Goal: Navigation & Orientation: Find specific page/section

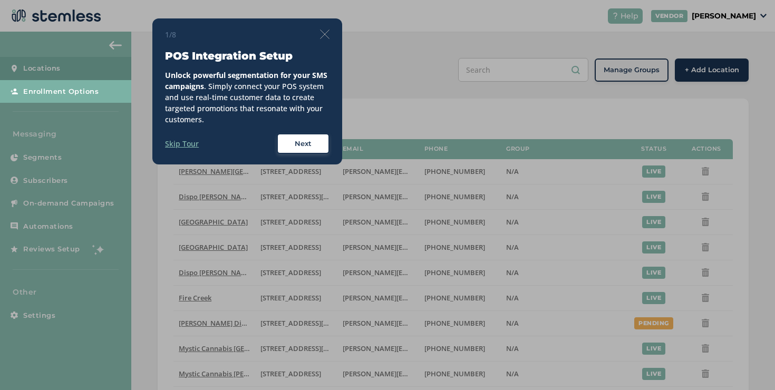
click at [321, 38] on img at bounding box center [324, 34] width 9 height 9
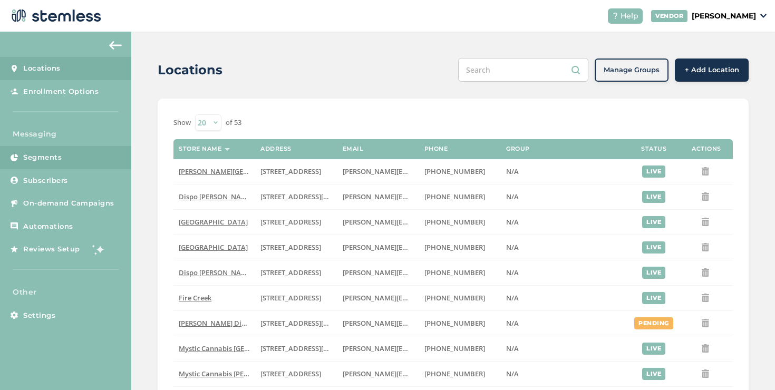
click at [101, 160] on link "Segments" at bounding box center [65, 157] width 131 height 23
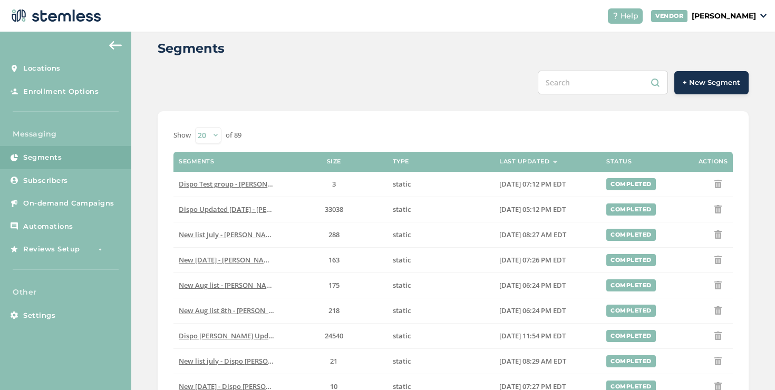
scroll to position [141, 0]
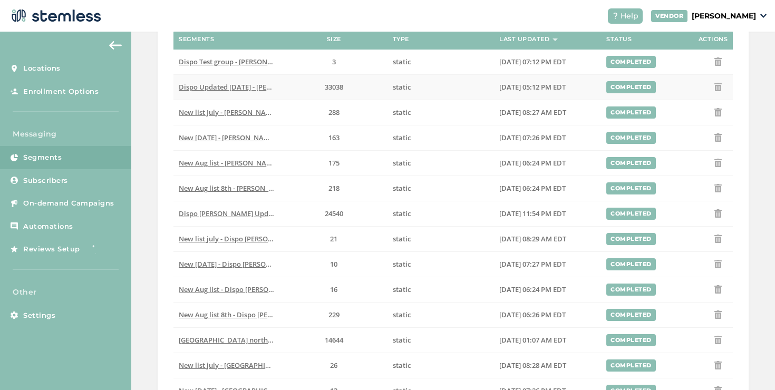
click at [245, 89] on span "Dispo Updated [DATE] - [PERSON_NAME][GEOGRAPHIC_DATA]" at bounding box center [279, 86] width 200 height 9
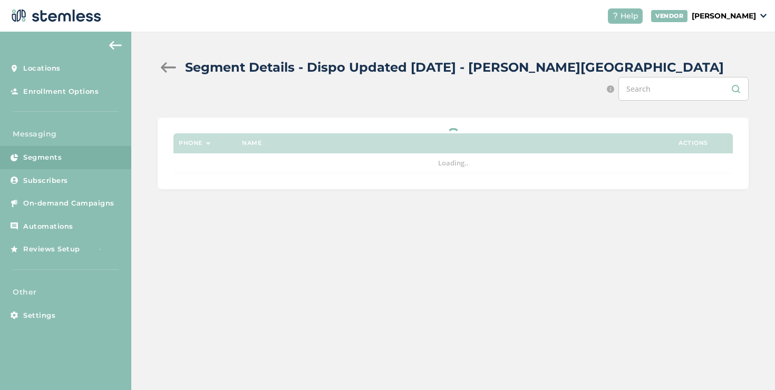
click at [170, 69] on div at bounding box center [168, 67] width 21 height 11
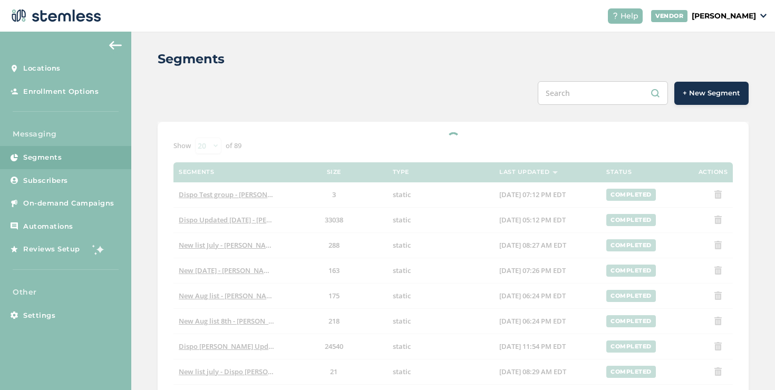
scroll to position [116, 0]
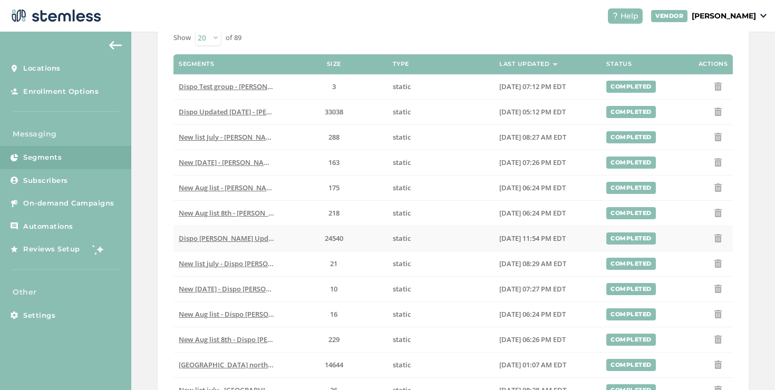
click at [239, 239] on span "Dispo [PERSON_NAME] Updated [DATE] - Dispo Romeo" at bounding box center [267, 237] width 176 height 9
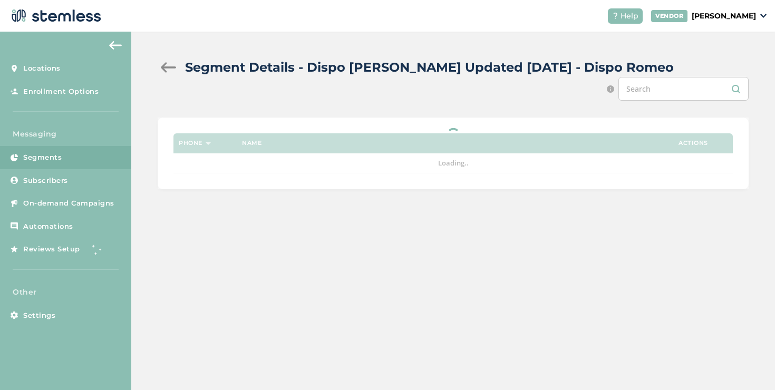
click at [167, 70] on div at bounding box center [168, 67] width 21 height 11
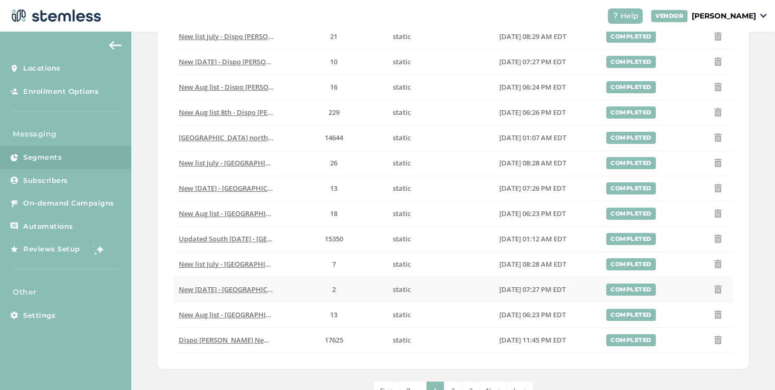
scroll to position [83, 0]
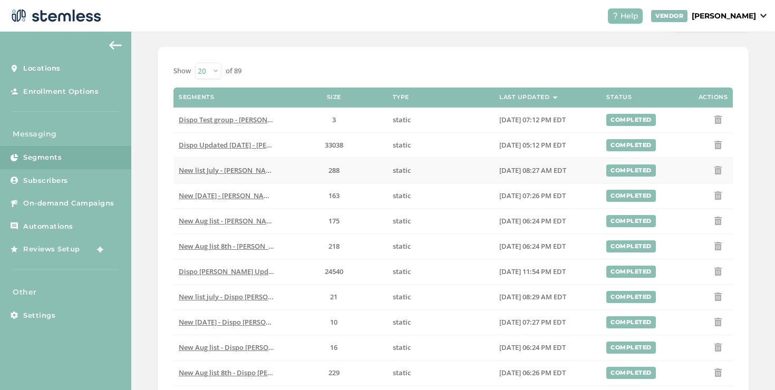
click at [248, 168] on span "New list July - [PERSON_NAME][GEOGRAPHIC_DATA]" at bounding box center [263, 169] width 168 height 9
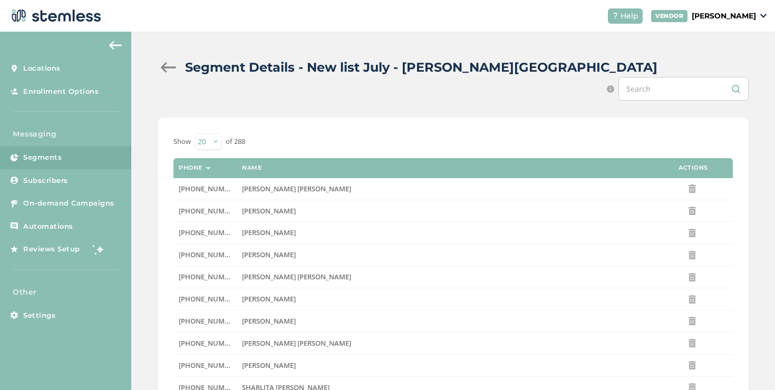
click at [164, 68] on div at bounding box center [168, 67] width 21 height 11
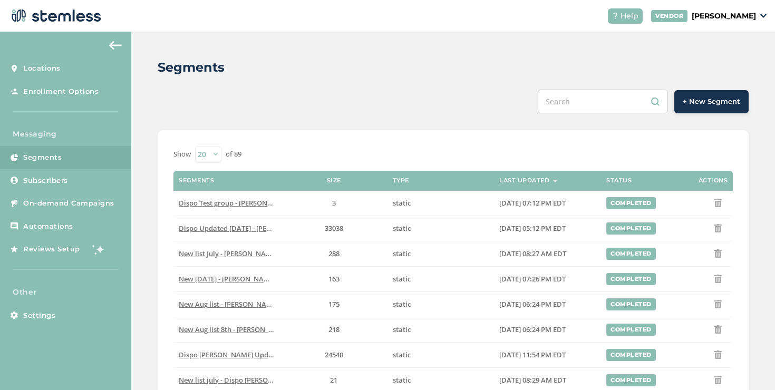
click at [244, 203] on span "Dispo Test group - [PERSON_NAME][GEOGRAPHIC_DATA]" at bounding box center [270, 202] width 183 height 9
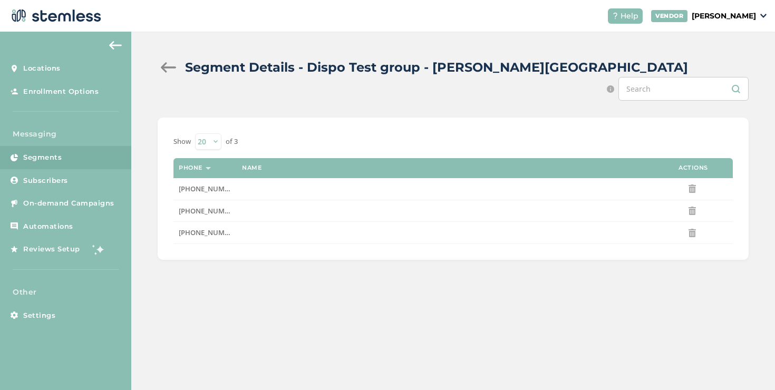
click at [170, 62] on div at bounding box center [168, 67] width 21 height 11
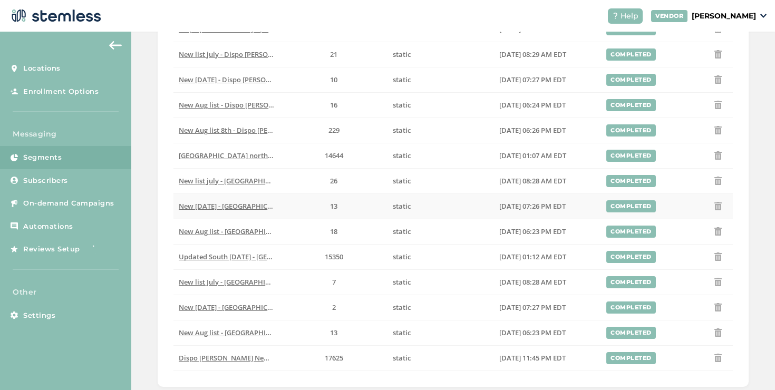
scroll to position [379, 0]
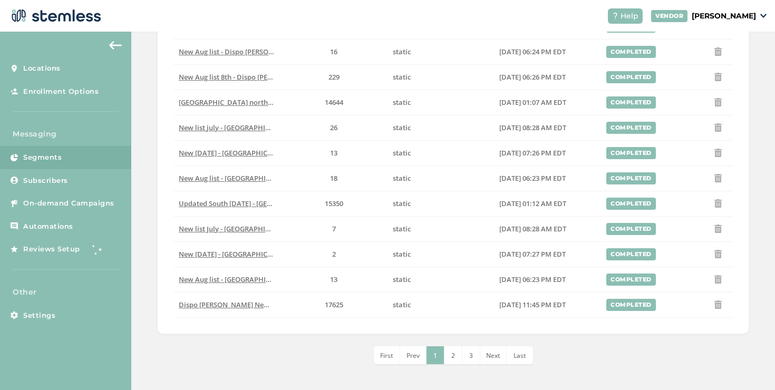
click at [456, 359] on li "2" at bounding box center [453, 355] width 18 height 18
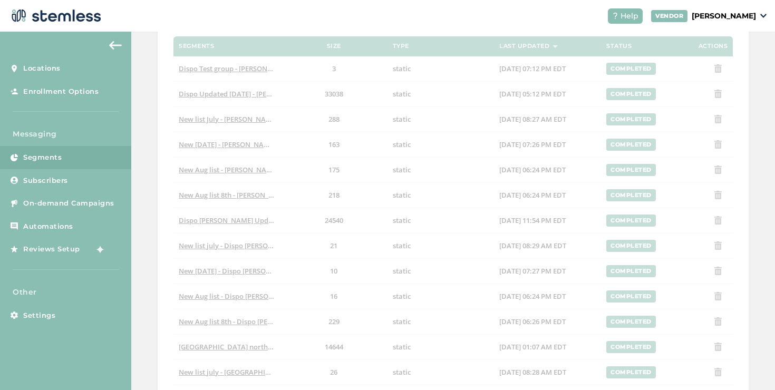
scroll to position [20, 0]
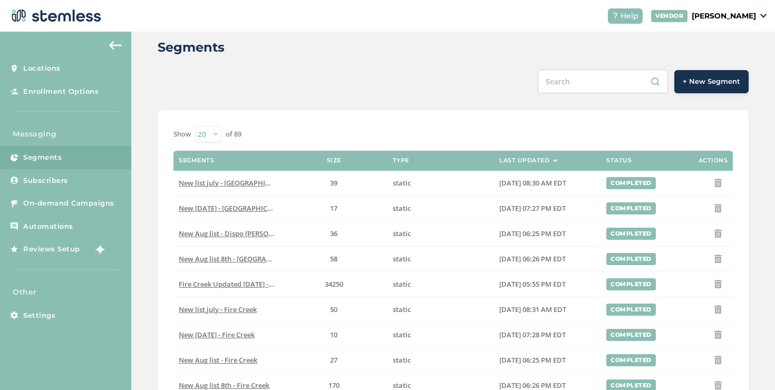
click at [559, 76] on input "text" at bounding box center [602, 82] width 130 height 24
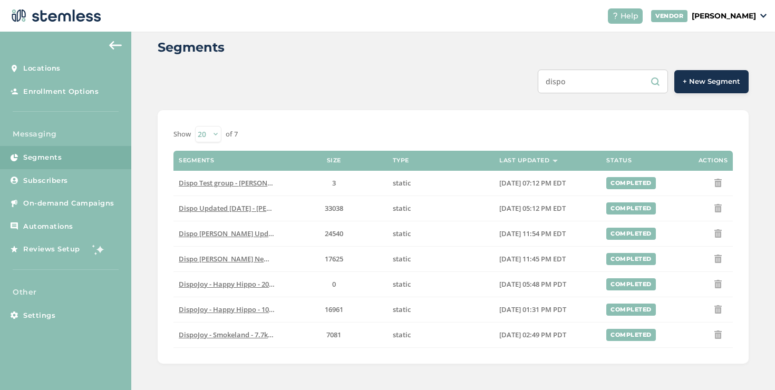
scroll to position [19, 0]
type input "dispo"
